Goal: Task Accomplishment & Management: Complete application form

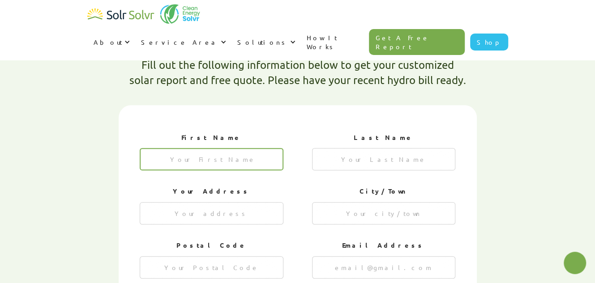
click at [212, 148] on input "1 of 4" at bounding box center [212, 159] width 144 height 22
type textarea "x"
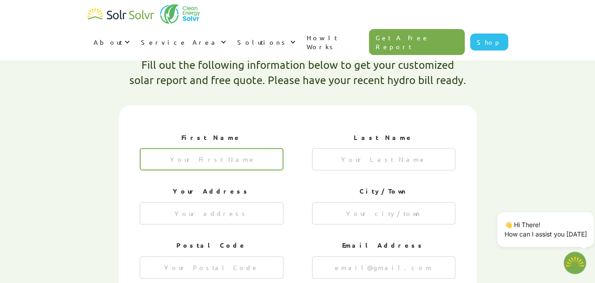
type input "[PERSON_NAME]"
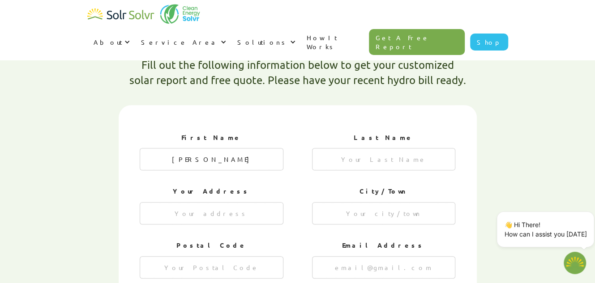
type input "[PERSON_NAME]"
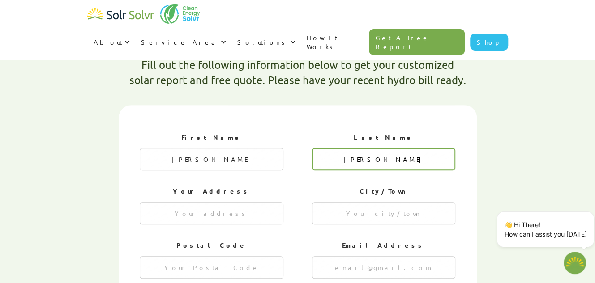
type input "5102 [PERSON_NAME] Line"
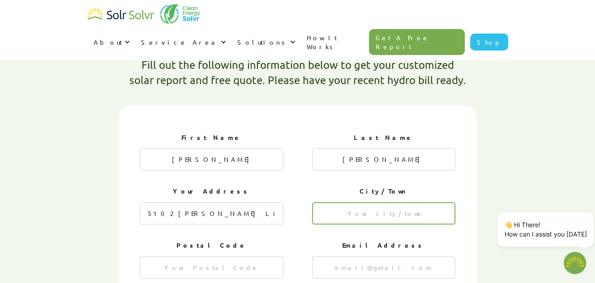
type input "Tilbury"
type input "N0P 2L0"
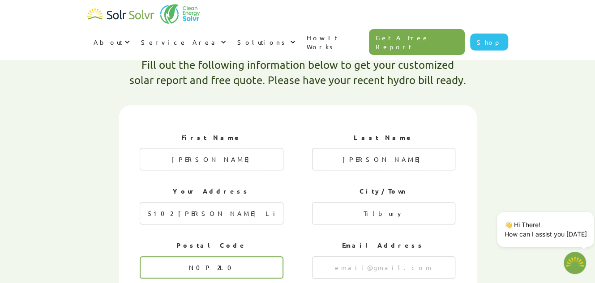
type input "[EMAIL_ADDRESS][DOMAIN_NAME]"
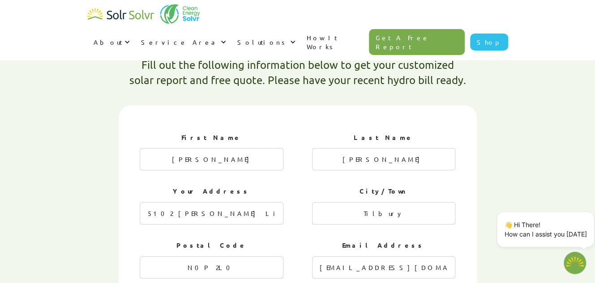
type input "5198091542"
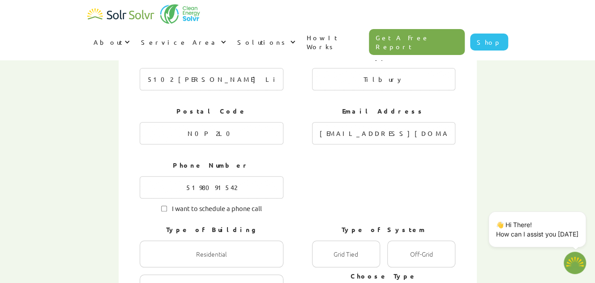
scroll to position [446, 0]
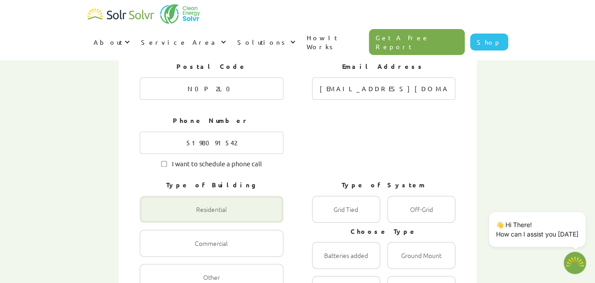
click at [265, 196] on div "1 of 4" at bounding box center [212, 209] width 144 height 27
click at [152, 216] on input "Residential Radio" at bounding box center [149, 219] width 6 height 6
radio input "true"
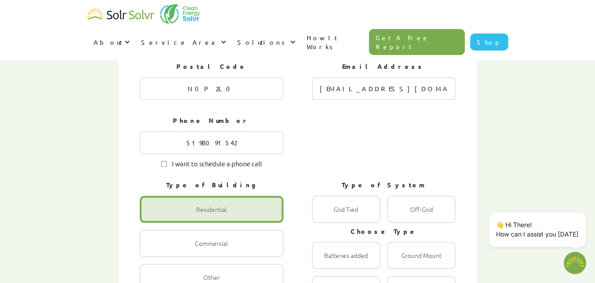
scroll to position [491, 0]
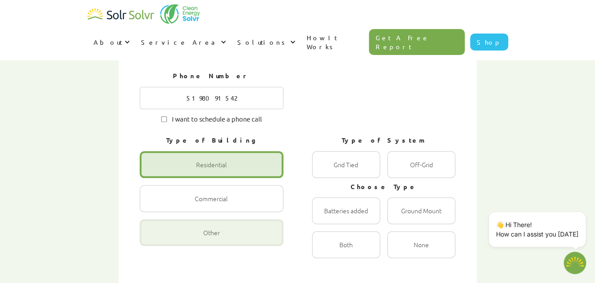
click at [255, 219] on div "1 of 4" at bounding box center [212, 232] width 144 height 27
click at [152, 239] on input "Other Radio" at bounding box center [149, 242] width 6 height 6
radio input "true"
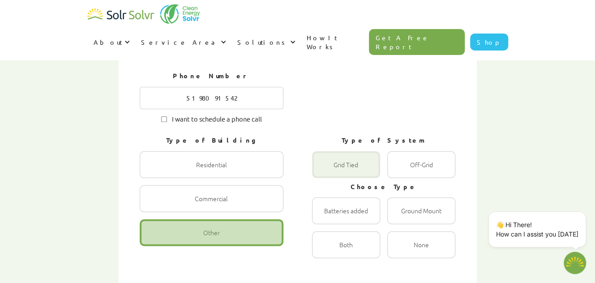
click at [352, 151] on div "1 of 4" at bounding box center [346, 164] width 68 height 27
click at [324, 171] on Tied "Grid Tied Radio" at bounding box center [322, 174] width 6 height 6
radio Tied "true"
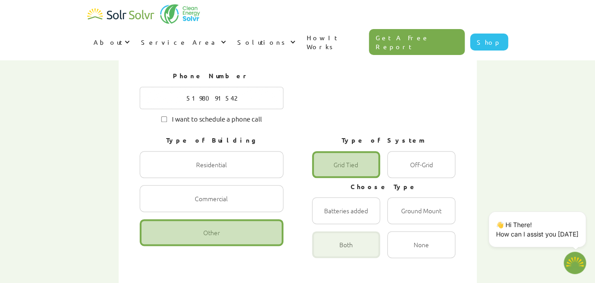
click at [347, 231] on div "1 of 4" at bounding box center [346, 244] width 68 height 27
click at [324, 252] on input "Both Radio" at bounding box center [322, 255] width 6 height 6
radio input "true"
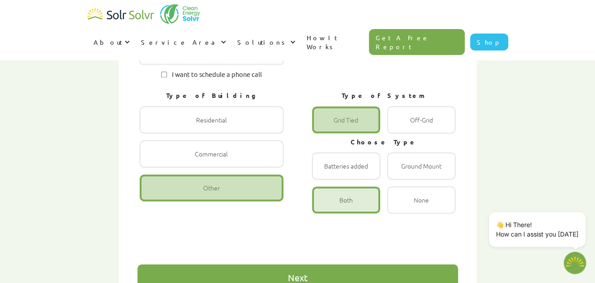
scroll to position [580, 0]
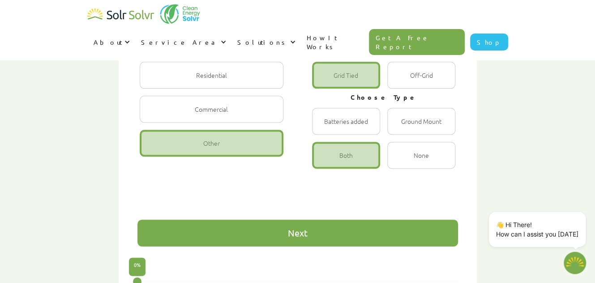
click at [319, 220] on div "Next" at bounding box center [297, 233] width 320 height 27
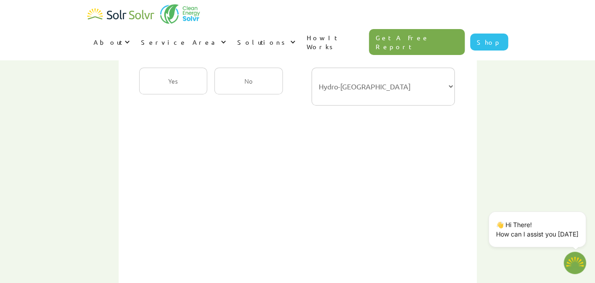
scroll to position [311, 0]
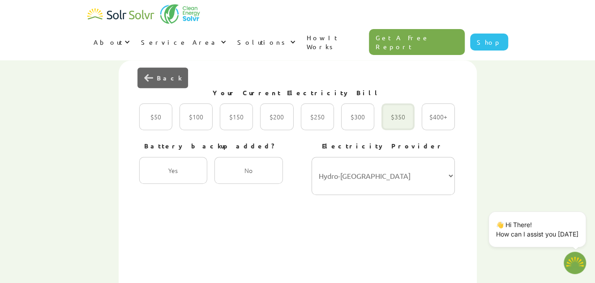
click at [401, 103] on div "2 of 4" at bounding box center [397, 116] width 33 height 27
click at [394, 124] on input "$350 Radio" at bounding box center [391, 127] width 6 height 6
radio input "true"
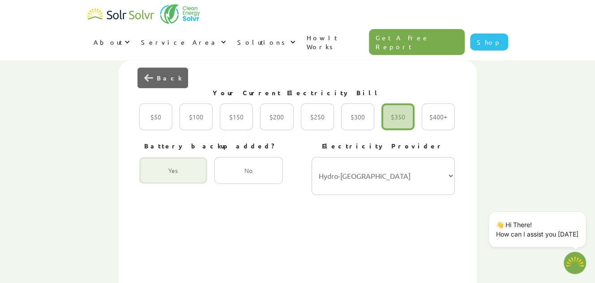
click at [185, 157] on div "2 of 4" at bounding box center [173, 170] width 68 height 27
click at [152, 177] on input "Yes Radio" at bounding box center [149, 180] width 6 height 6
radio input "true"
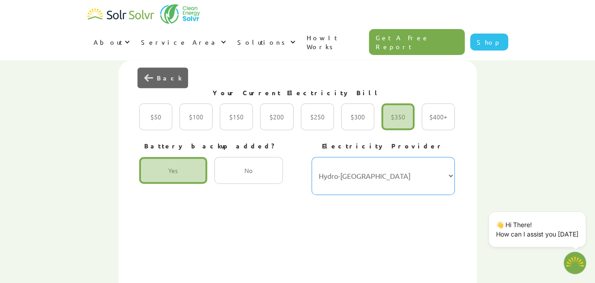
click at [451, 157] on select "Hydro-Québec Hydro One Ontario Power Generation BC Hydro Alectra Utilities ENMA…" at bounding box center [383, 176] width 144 height 38
select select "Hydro One"
click at [311, 157] on select "Hydro-Québec Hydro One Ontario Power Generation BC Hydro Alectra Utilities ENMA…" at bounding box center [383, 176] width 144 height 38
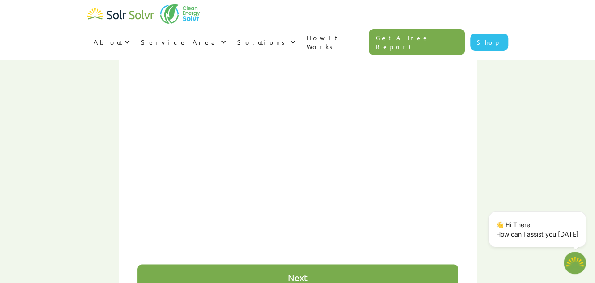
scroll to position [580, 0]
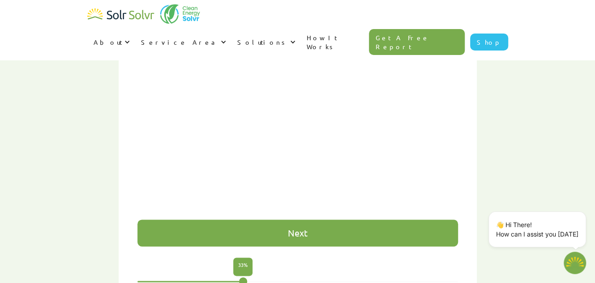
click at [323, 220] on div "Next" at bounding box center [297, 233] width 320 height 27
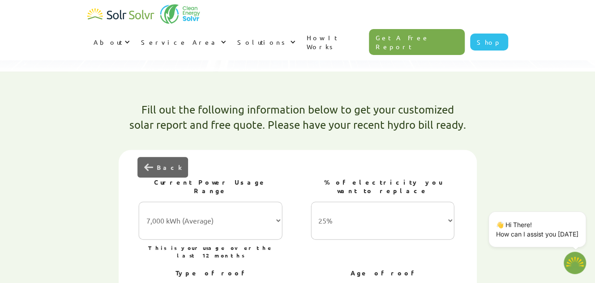
scroll to position [267, 0]
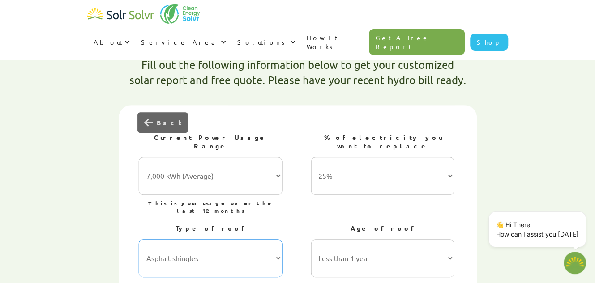
click at [250, 239] on select "Asphalt shingles Metal roofing Stone-coated steel Slate Rubber slate Clay and c…" at bounding box center [211, 258] width 144 height 38
select select "Metal roofing"
click at [139, 239] on select "Asphalt shingles Metal roofing Stone-coated steel Slate Rubber slate Clay and c…" at bounding box center [211, 258] width 144 height 38
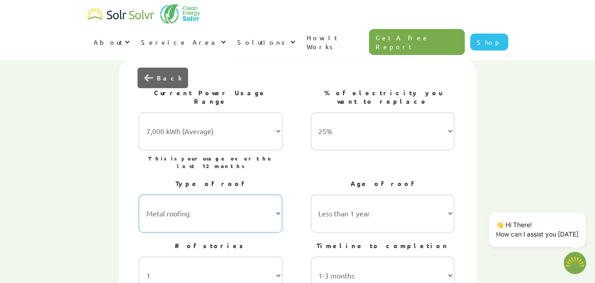
scroll to position [356, 0]
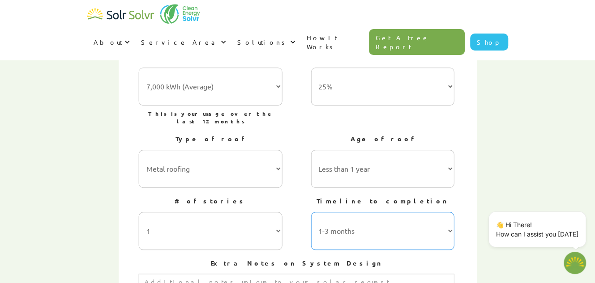
click at [384, 212] on select "1-3 months 3-6 months 6-12 months 12-24 months 24+ months" at bounding box center [383, 231] width 144 height 38
select select "6-12 months"
click at [311, 212] on select "1-3 months 3-6 months 6-12 months 12-24 months 24+ months" at bounding box center [383, 231] width 144 height 38
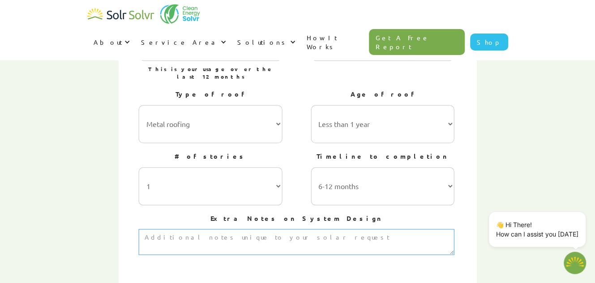
click at [285, 229] on textarea "3 of 4" at bounding box center [297, 242] width 316 height 26
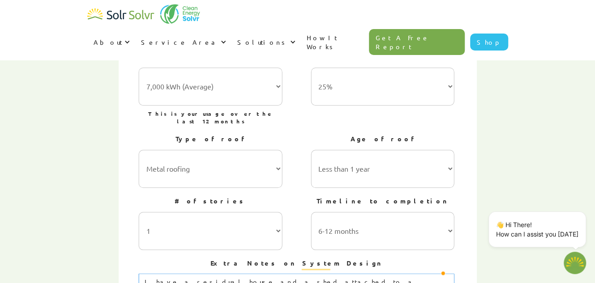
scroll to position [311, 0]
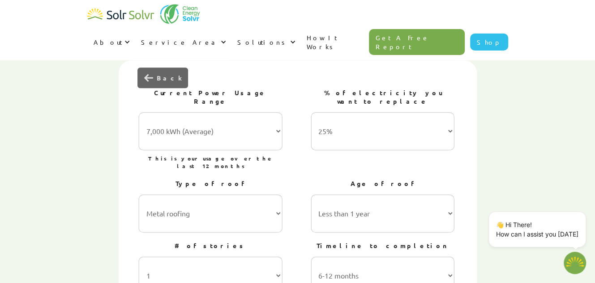
type textarea "I have a residual house and a shed attached to a farm. I would like to put sola…"
click at [252, 112] on select "7,000 kWh (Average) 10,000 kWh 15,000 kWh 20,000 kWh 25,000 kWh+" at bounding box center [211, 131] width 144 height 38
click at [239, 112] on select "7,000 kWh (Average) 10,000 kWh 15,000 kWh 20,000 kWh 25,000 kWh+" at bounding box center [211, 131] width 144 height 38
type textarea "x"
click at [280, 112] on select "7,000 kWh (Average) 10,000 kWh 15,000 kWh 20,000 kWh 25,000 kWh+" at bounding box center [211, 131] width 144 height 38
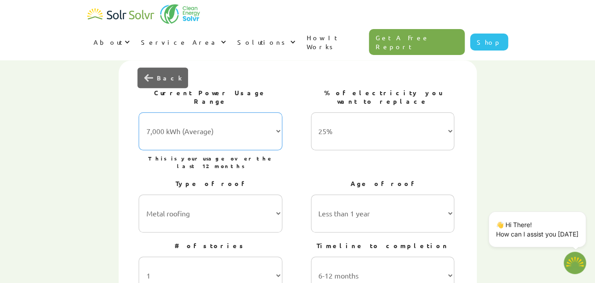
select select "25,000 kWh+"
click at [139, 112] on select "7,000 kWh (Average) 10,000 kWh 15,000 kWh 20,000 kWh 25,000 kWh+" at bounding box center [211, 131] width 144 height 38
click at [418, 112] on select "25% 50% 75% 100%" at bounding box center [383, 131] width 144 height 38
select select "50%"
click at [311, 112] on select "25% 50% 75% 100%" at bounding box center [383, 131] width 144 height 38
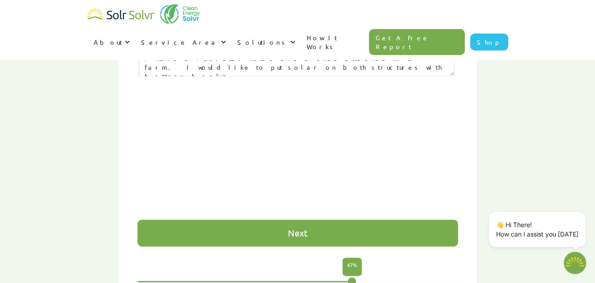
scroll to position [625, 0]
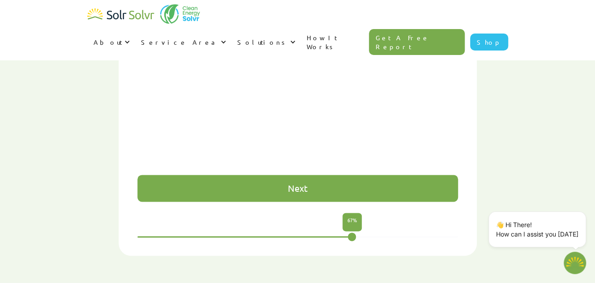
click at [385, 175] on div "Next" at bounding box center [297, 188] width 320 height 27
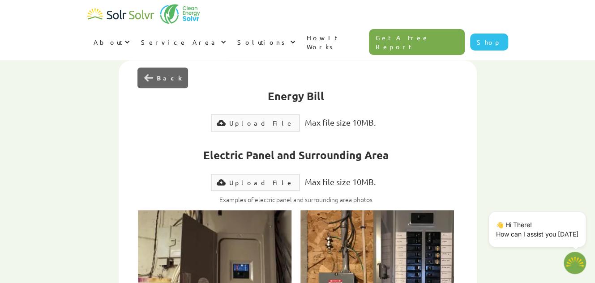
scroll to position [267, 0]
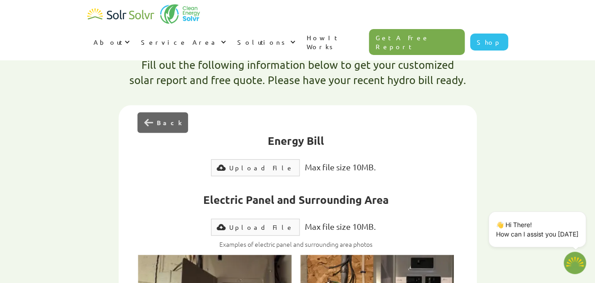
click at [250, 163] on div "Upload File" at bounding box center [261, 167] width 64 height 9
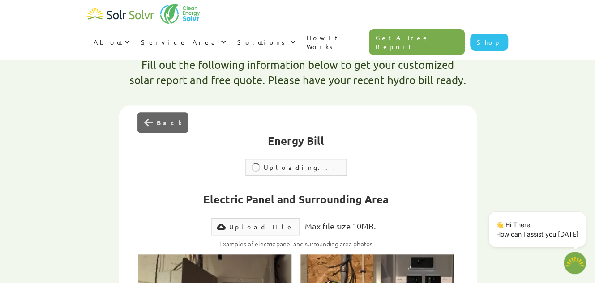
type input "Submit"
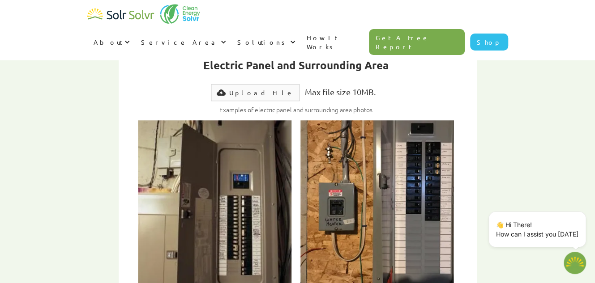
scroll to position [311, 0]
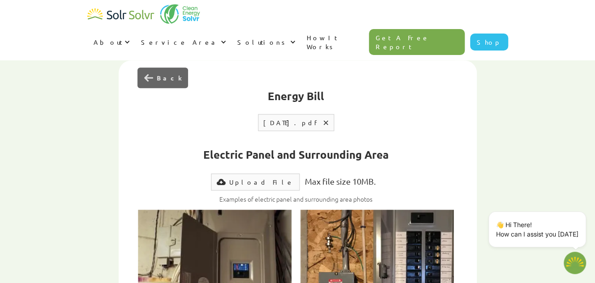
type textarea "x"
